Goal: Information Seeking & Learning: Learn about a topic

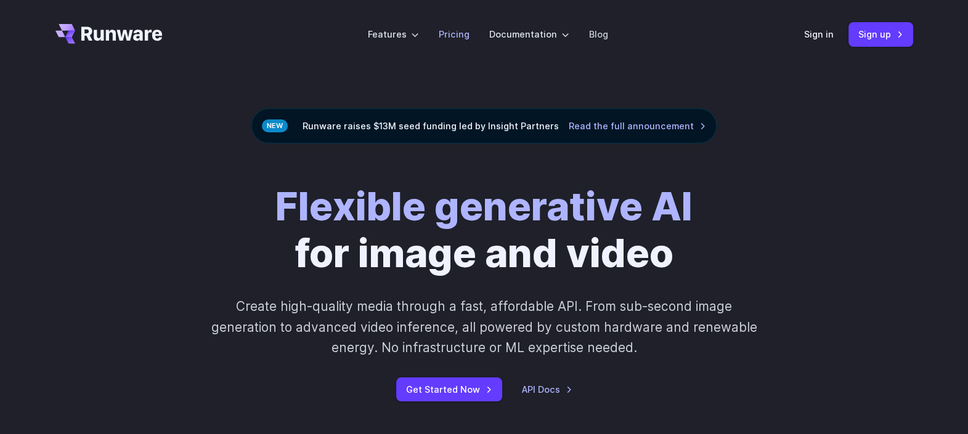
drag, startPoint x: 0, startPoint y: 0, endPoint x: 452, endPoint y: 35, distance: 453.1
click at [452, 35] on link "Pricing" at bounding box center [454, 34] width 31 height 14
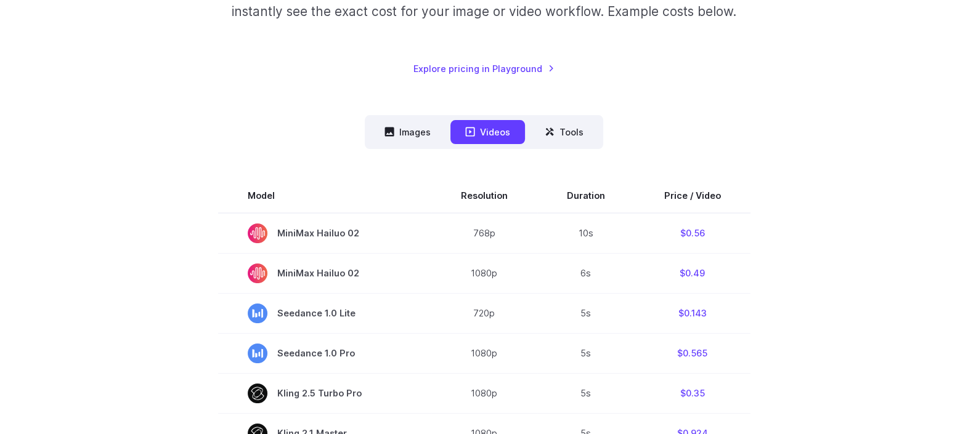
scroll to position [234, 0]
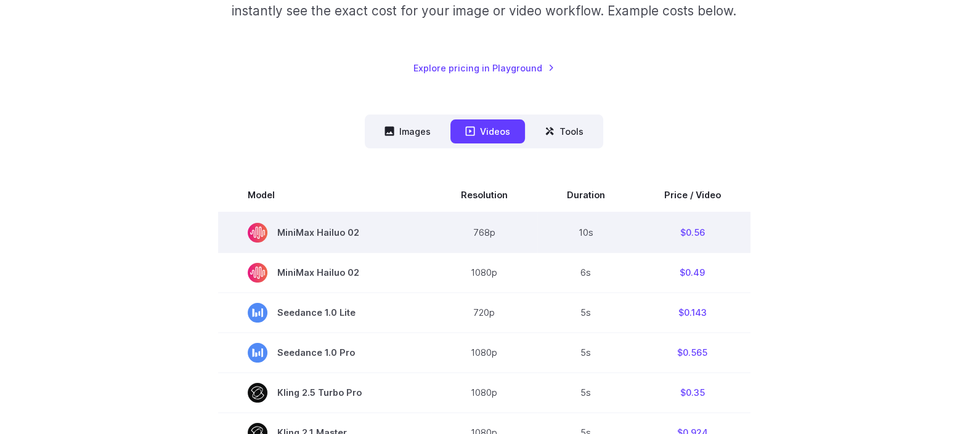
click at [346, 231] on span "MiniMax Hailuo 02" at bounding box center [325, 233] width 154 height 20
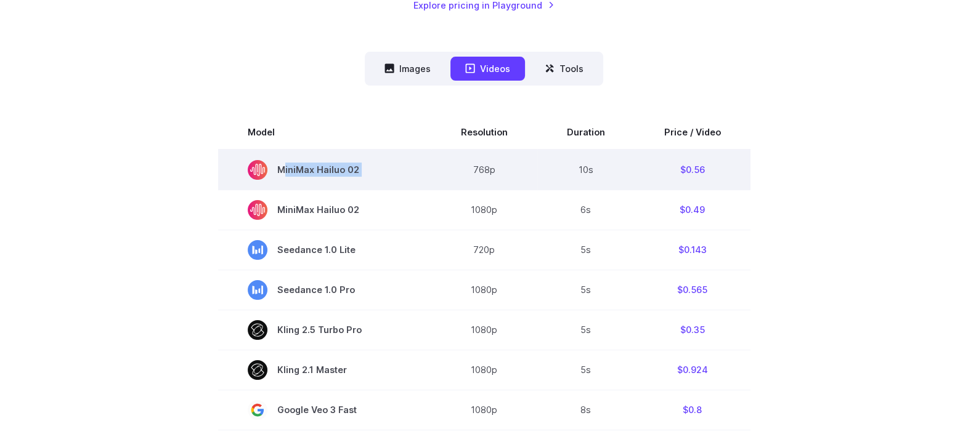
scroll to position [298, 0]
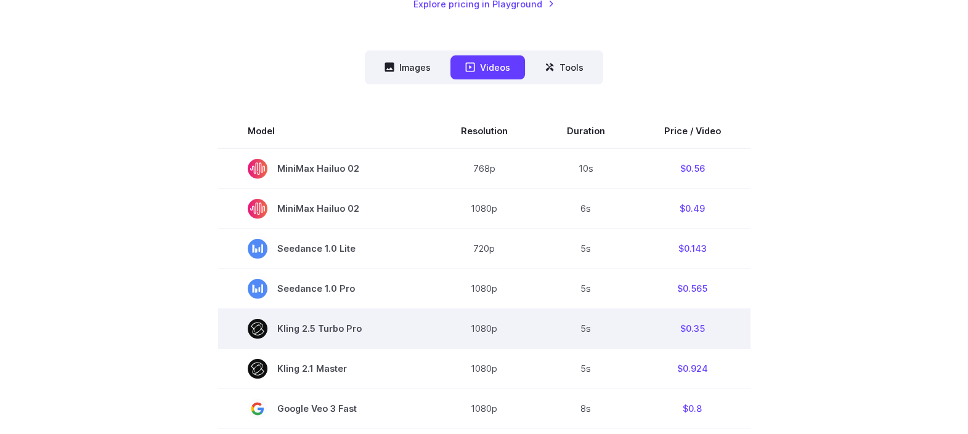
drag, startPoint x: 346, startPoint y: 231, endPoint x: 330, endPoint y: 324, distance: 93.7
click at [330, 324] on span "Kling 2.5 Turbo Pro" at bounding box center [325, 329] width 154 height 20
click at [576, 328] on td "5s" at bounding box center [585, 329] width 97 height 40
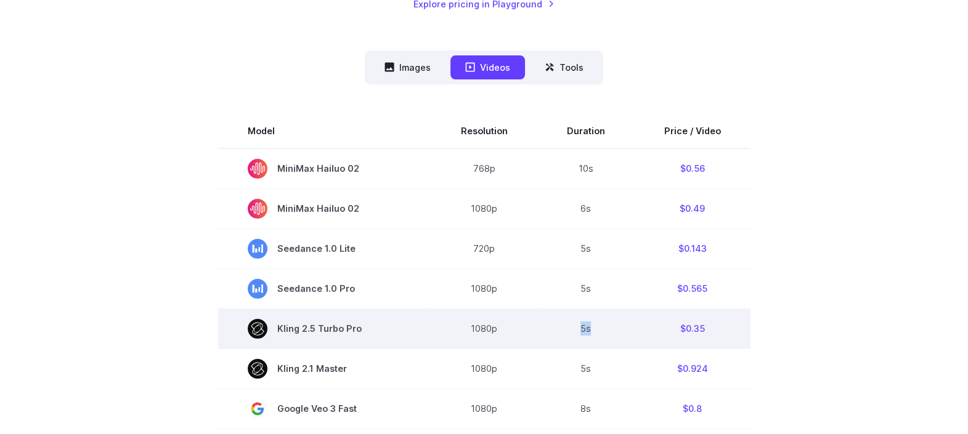
click at [576, 328] on td "5s" at bounding box center [585, 329] width 97 height 40
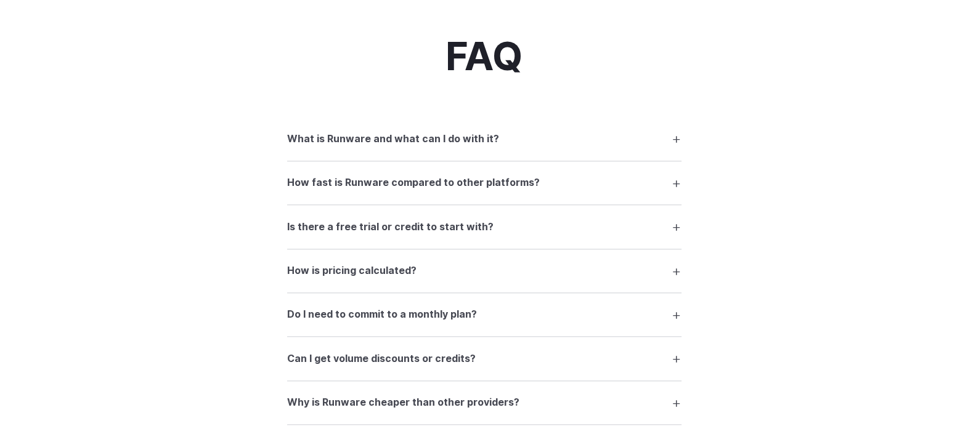
scroll to position [1680, 0]
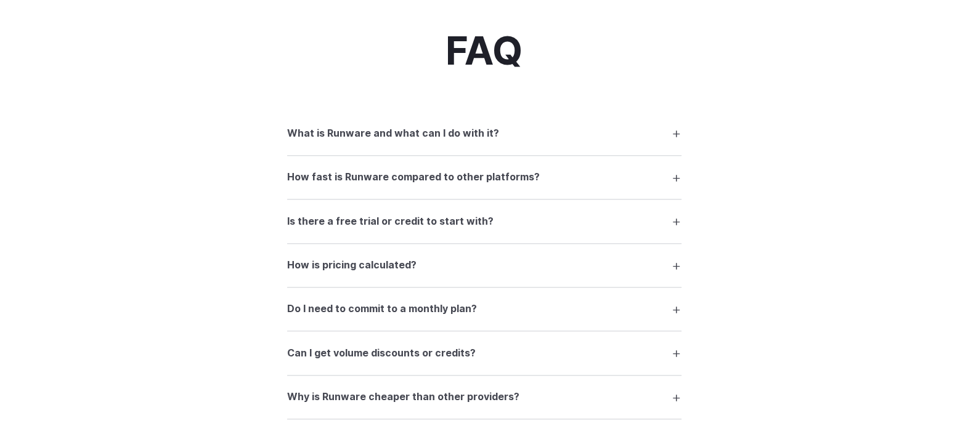
scroll to position [1685, 0]
click at [394, 217] on h3 "Is there a free trial or credit to start with?" at bounding box center [390, 221] width 206 height 16
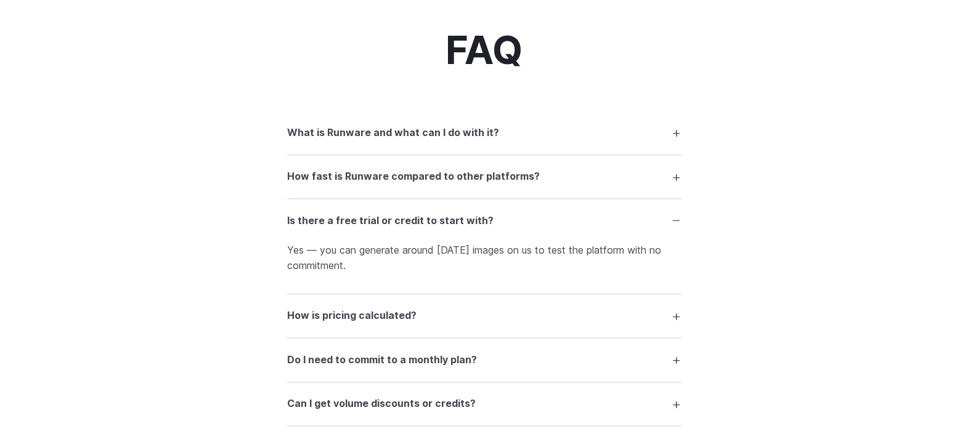
click at [394, 217] on h3 "Is there a free trial or credit to start with?" at bounding box center [390, 221] width 206 height 16
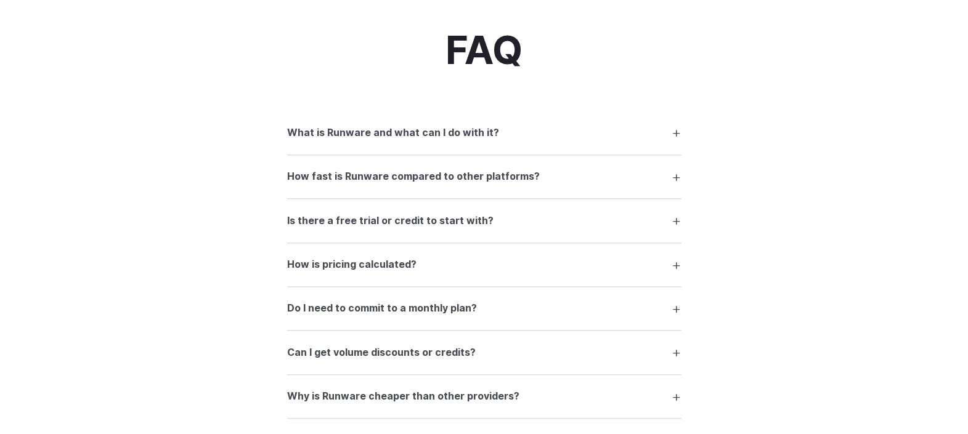
click at [393, 257] on h3 "How is pricing calculated?" at bounding box center [351, 265] width 129 height 16
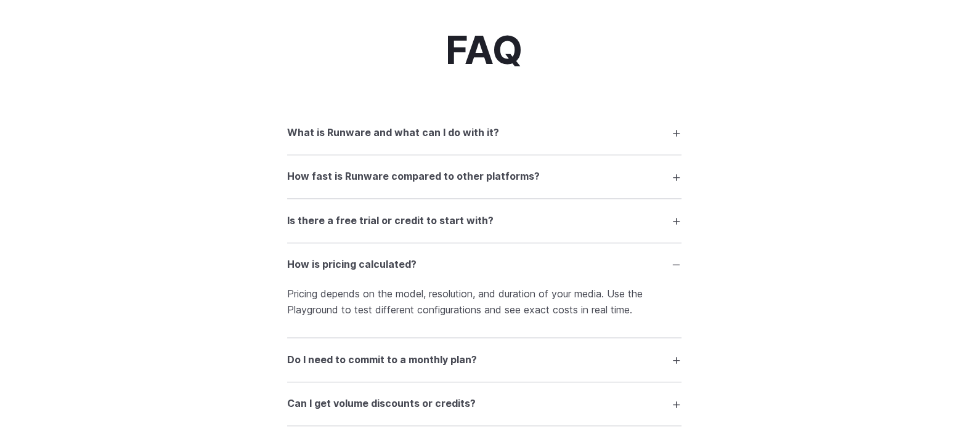
click at [393, 257] on h3 "How is pricing calculated?" at bounding box center [351, 265] width 129 height 16
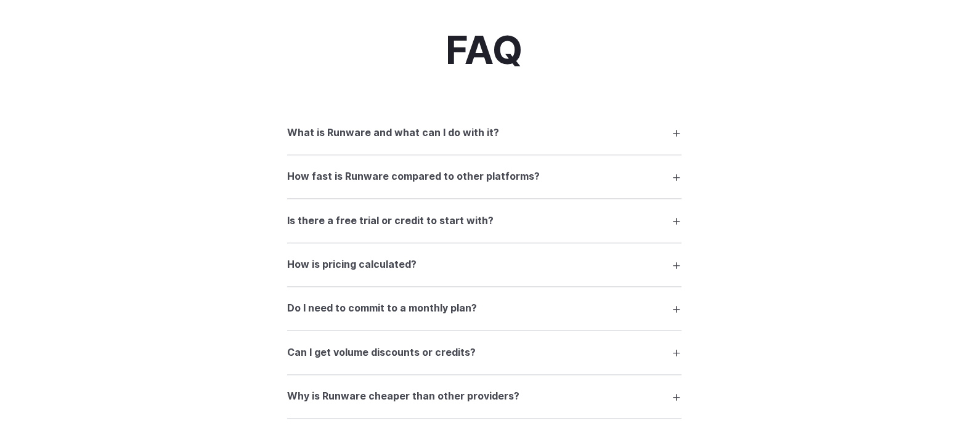
click at [407, 309] on h3 "Do I need to commit to a monthly plan?" at bounding box center [382, 309] width 190 height 16
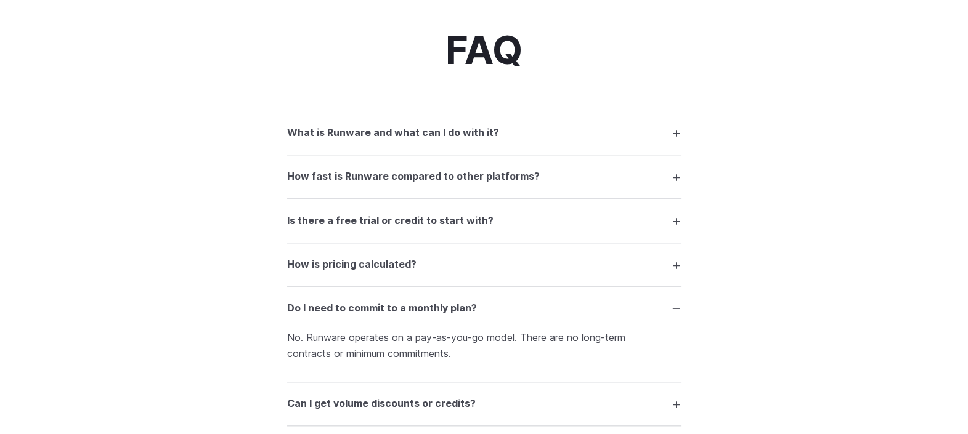
click at [407, 309] on h3 "Do I need to commit to a monthly plan?" at bounding box center [382, 309] width 190 height 16
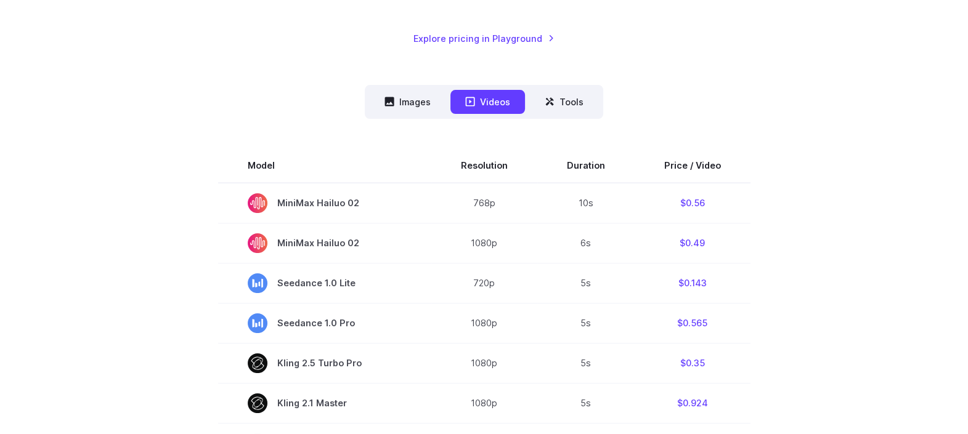
scroll to position [0, 0]
